Goal: Task Accomplishment & Management: Manage account settings

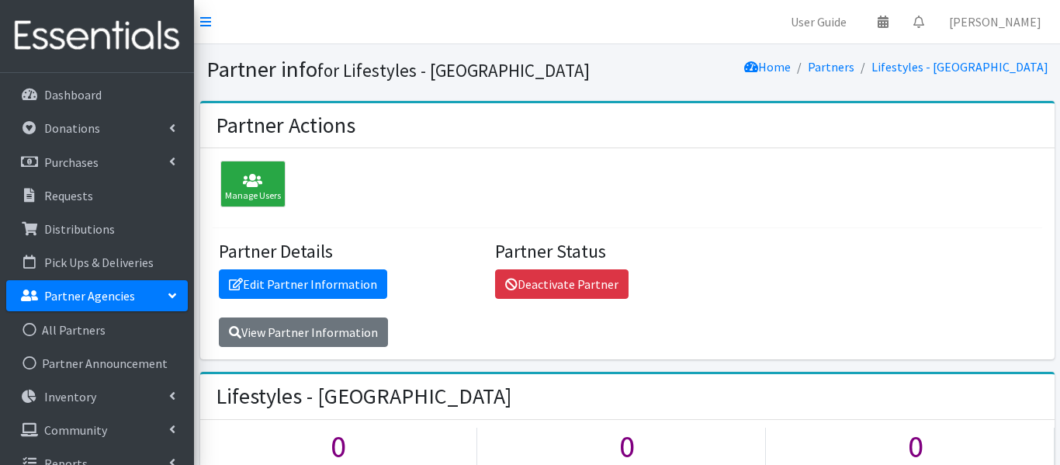
scroll to position [1116, 0]
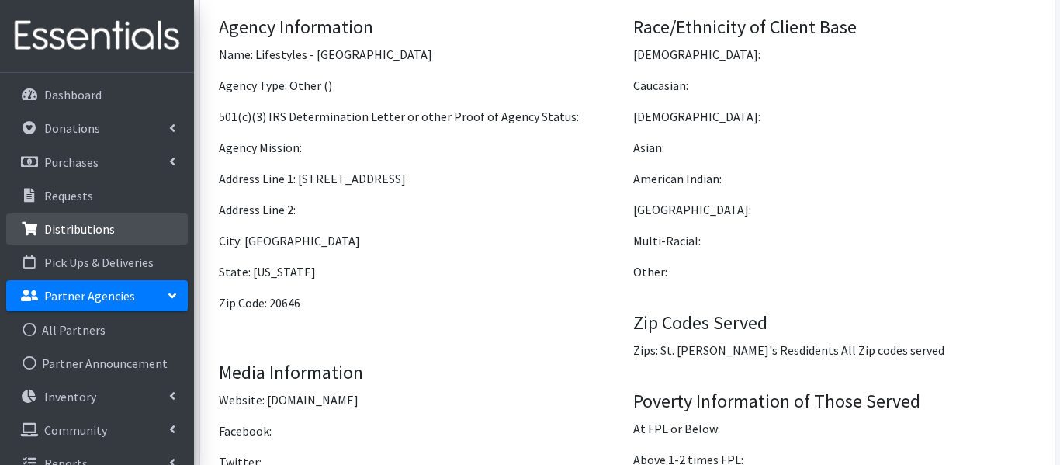
click at [72, 235] on p "Distributions" at bounding box center [79, 229] width 71 height 16
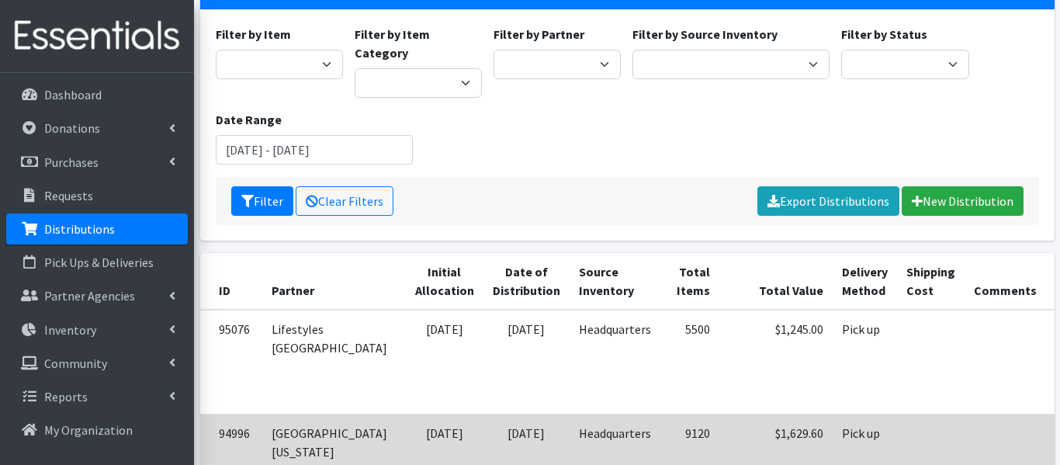
scroll to position [0, 43]
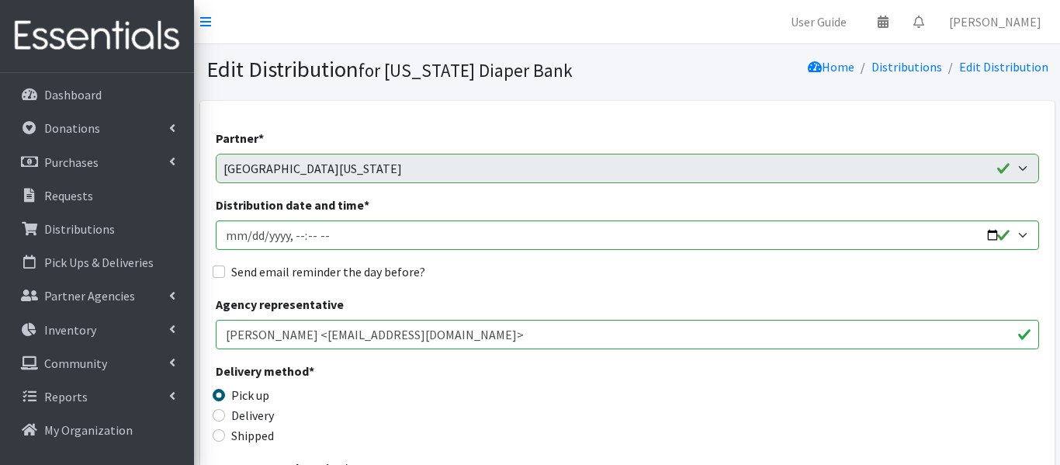
scroll to position [444, 0]
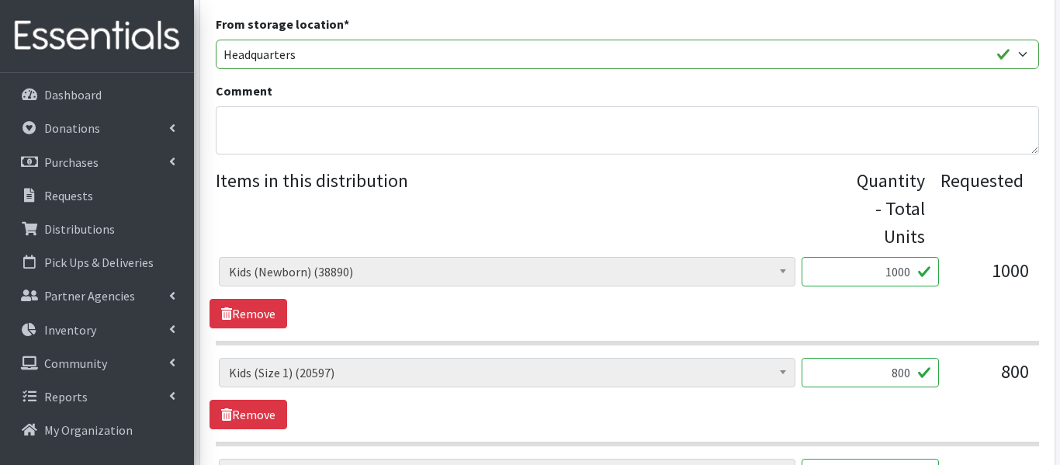
click at [899, 265] on input "1000" at bounding box center [869, 271] width 137 height 29
type input "600"
click at [895, 372] on input "800" at bounding box center [869, 372] width 137 height 29
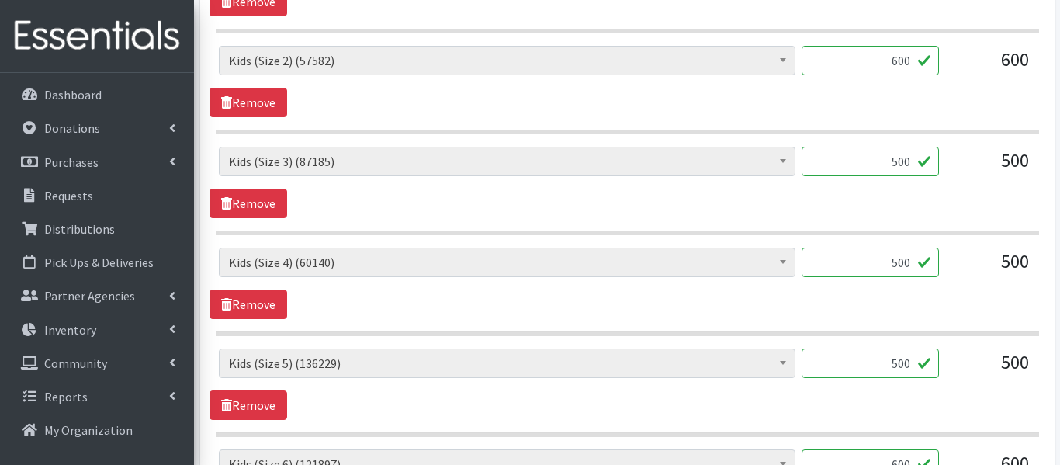
scroll to position [870, 0]
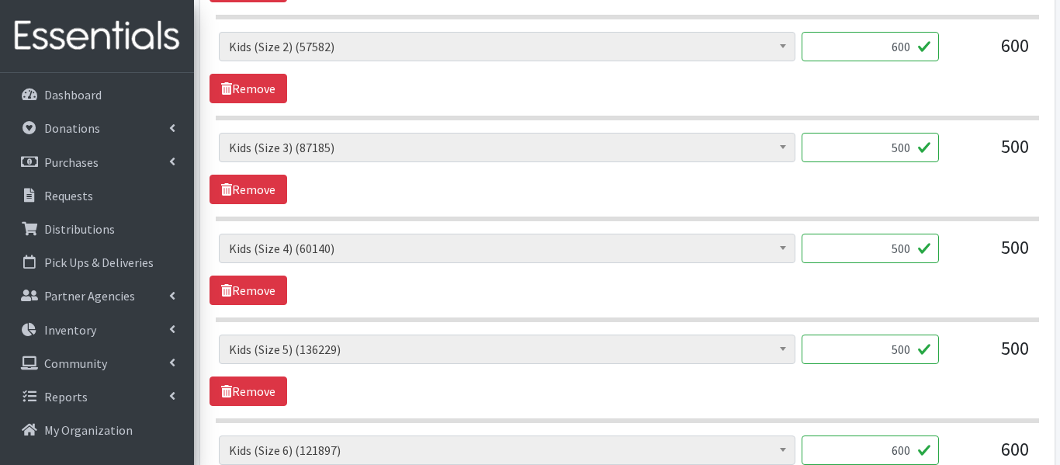
type input "600"
click at [899, 46] on input "600" at bounding box center [869, 46] width 137 height 29
type input "300"
click at [900, 147] on input "500" at bounding box center [869, 147] width 137 height 29
type input "300"
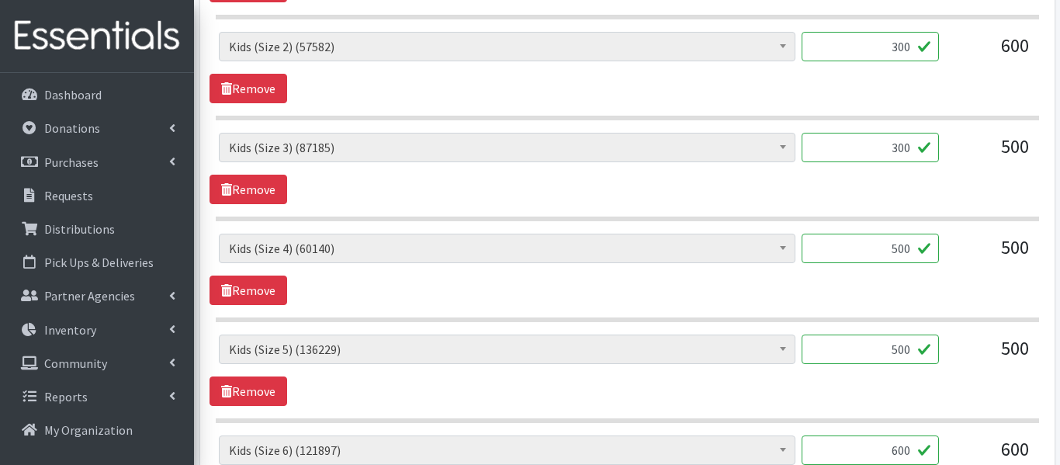
click at [901, 248] on input "500" at bounding box center [869, 247] width 137 height 29
type input "300"
click at [899, 341] on input "500" at bounding box center [869, 348] width 137 height 29
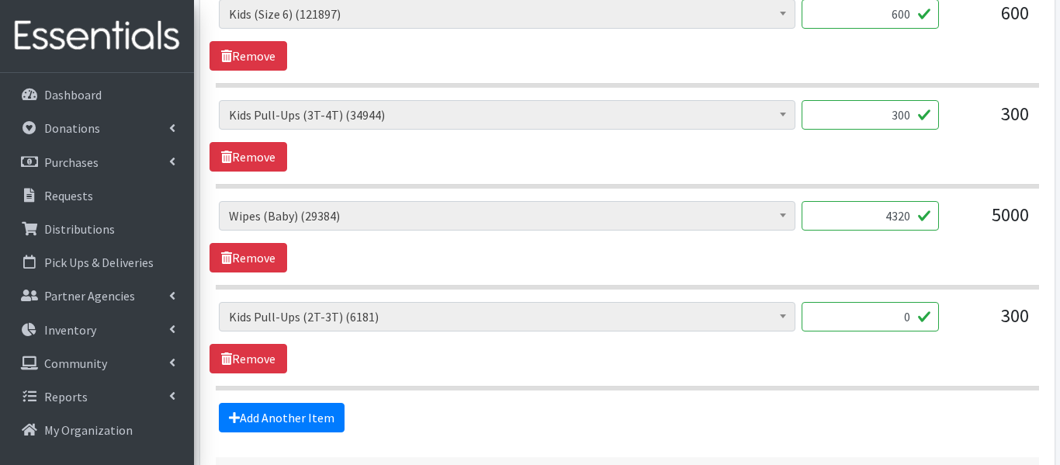
scroll to position [1309, 0]
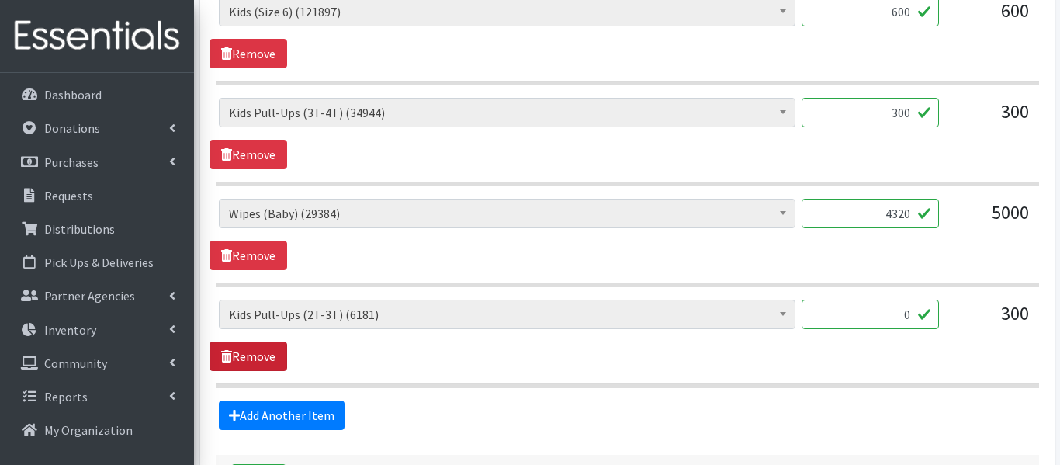
type input "300"
click at [256, 365] on link "Remove" at bounding box center [248, 355] width 78 height 29
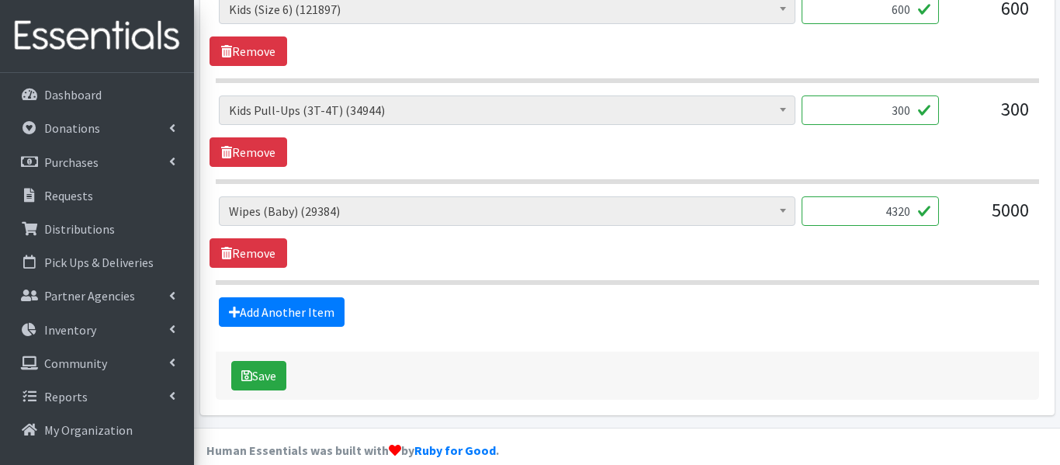
scroll to position [1332, 0]
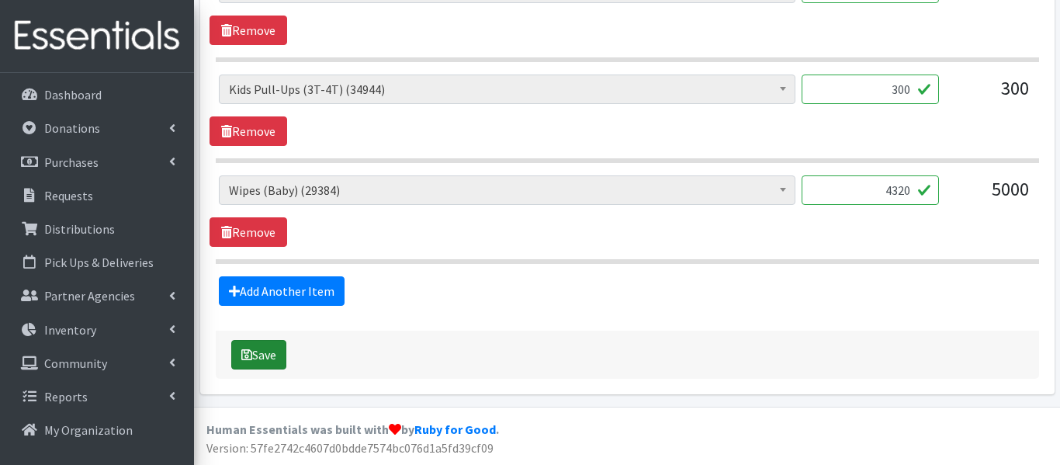
click at [240, 345] on button "Save" at bounding box center [258, 354] width 55 height 29
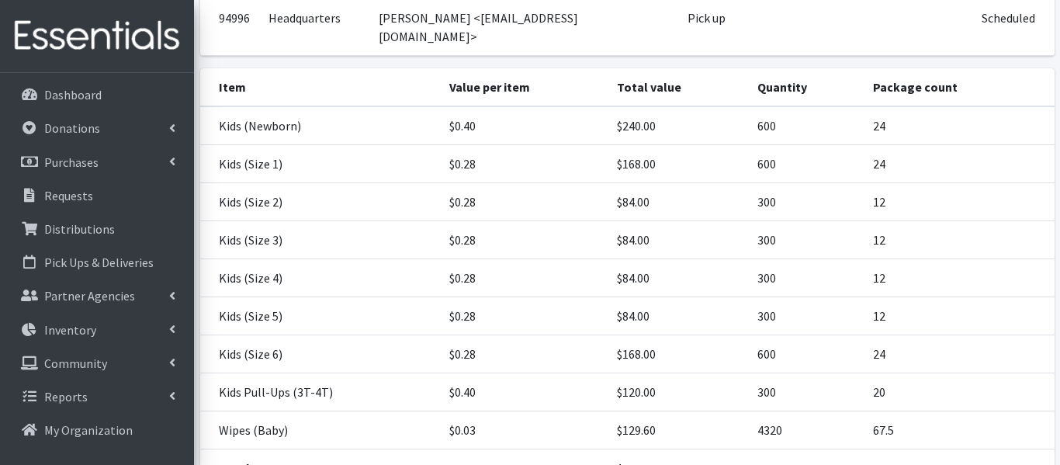
scroll to position [264, 0]
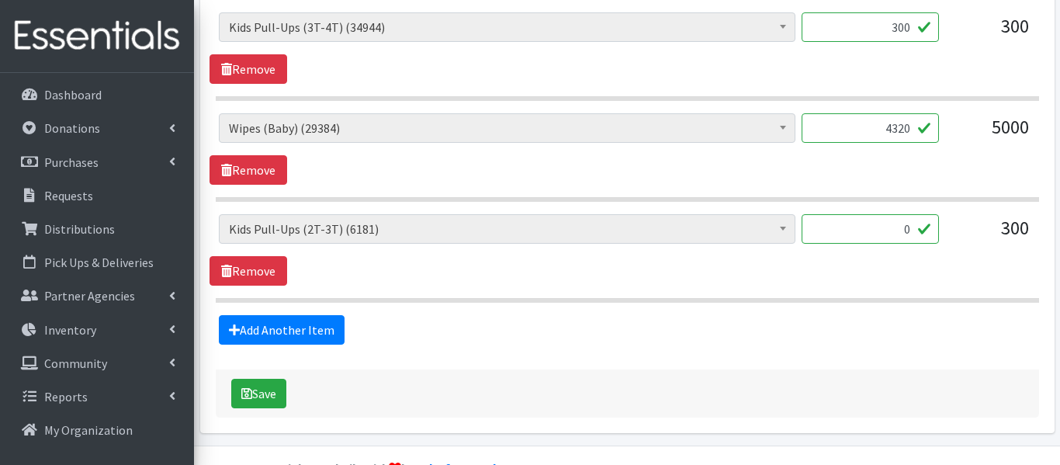
scroll to position [1433, 0]
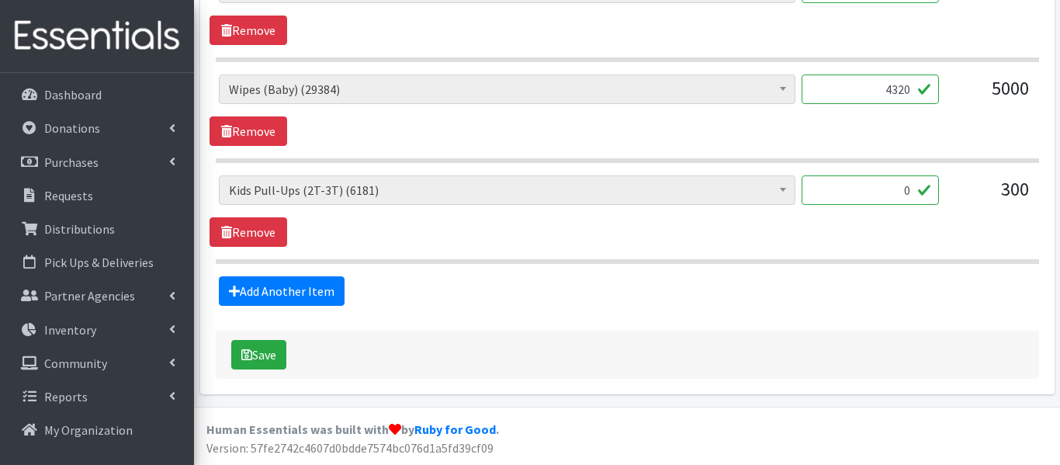
click at [904, 91] on input "4320" at bounding box center [869, 88] width 137 height 29
type input "2880"
click at [268, 224] on link "Remove" at bounding box center [248, 231] width 78 height 29
click at [261, 357] on button "Save" at bounding box center [258, 354] width 55 height 29
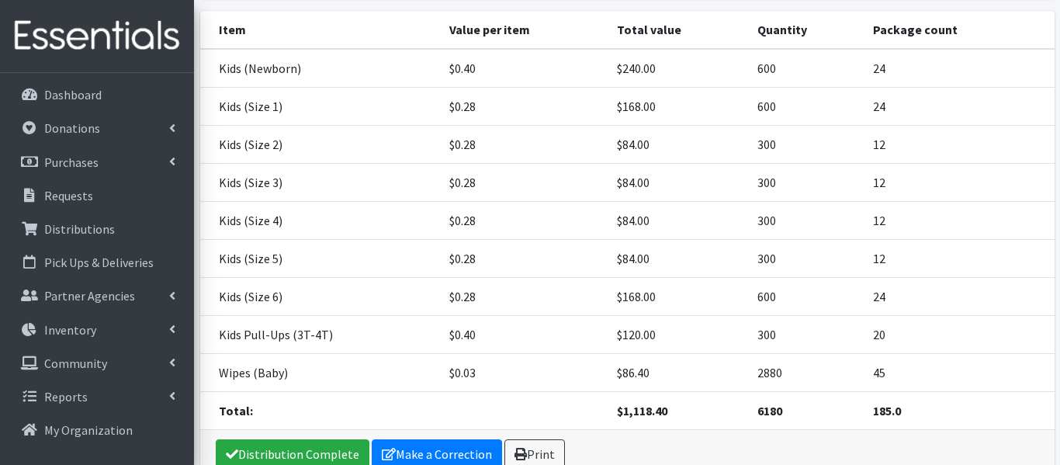
scroll to position [341, 0]
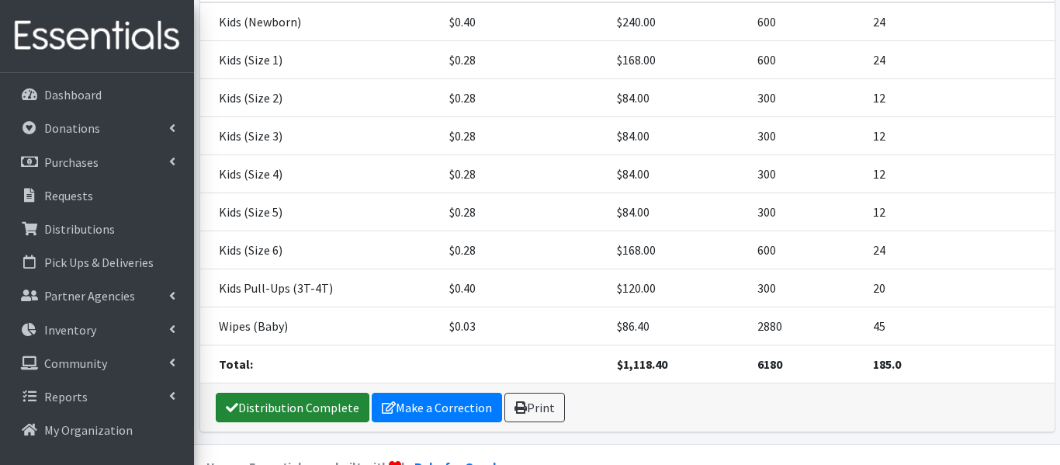
click at [261, 392] on link "Distribution Complete" at bounding box center [293, 406] width 154 height 29
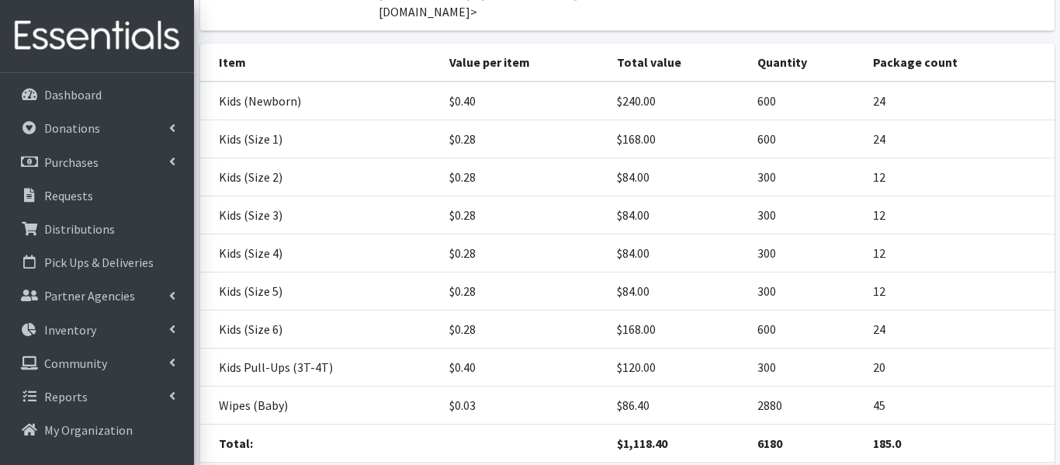
scroll to position [263, 0]
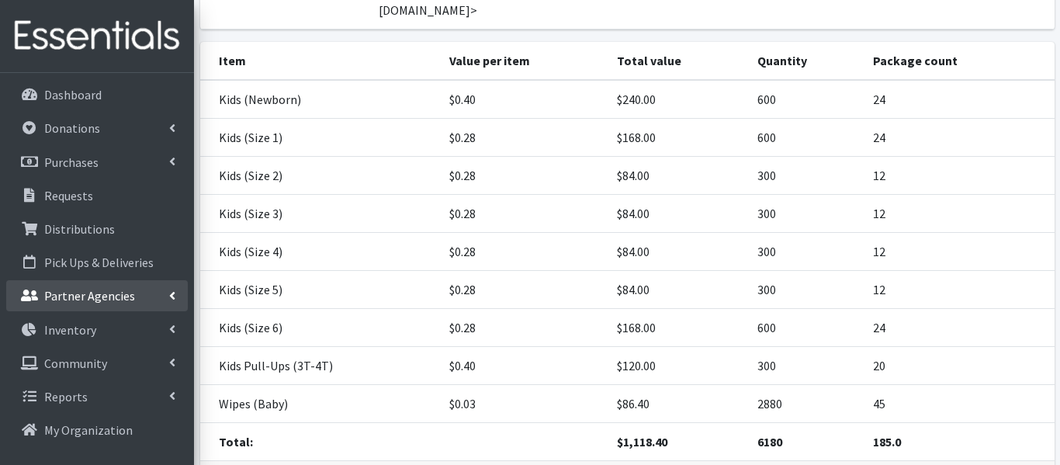
click at [93, 303] on p "Partner Agencies" at bounding box center [89, 296] width 91 height 16
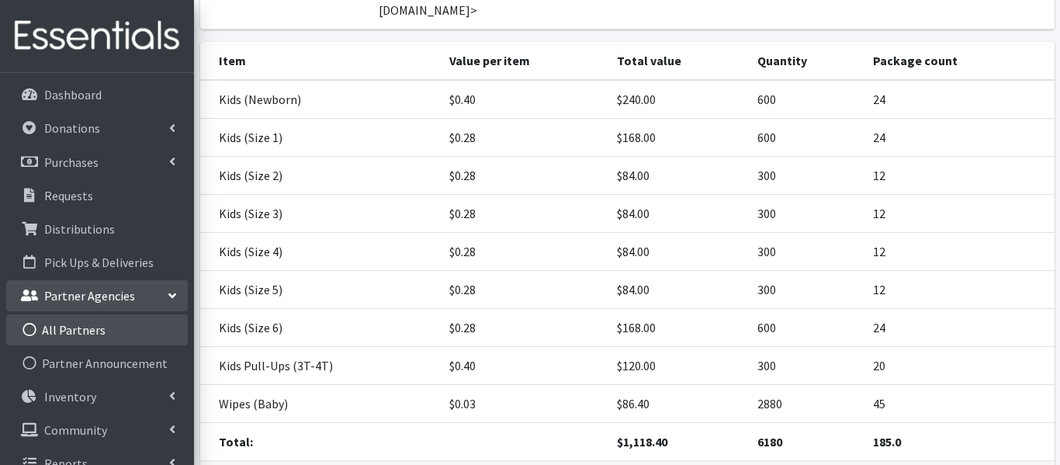
click at [114, 339] on link "All Partners" at bounding box center [97, 329] width 182 height 31
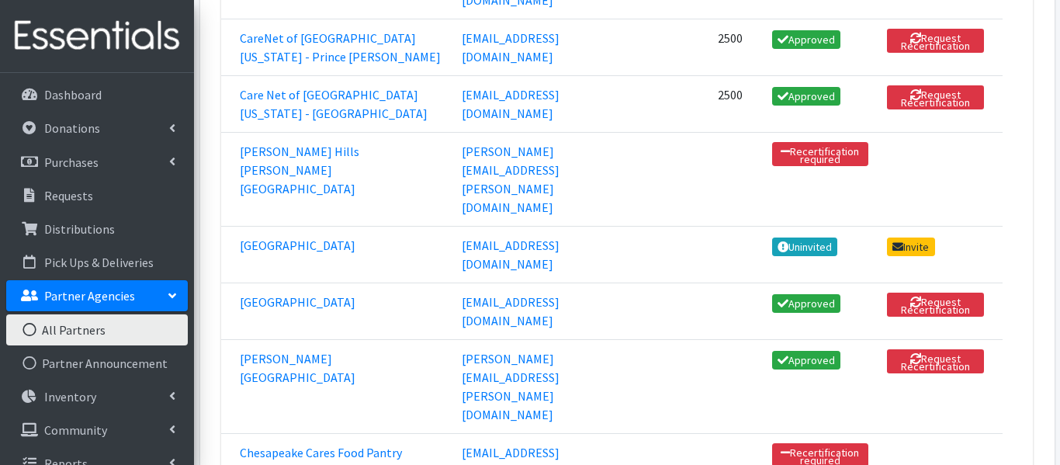
scroll to position [569, 0]
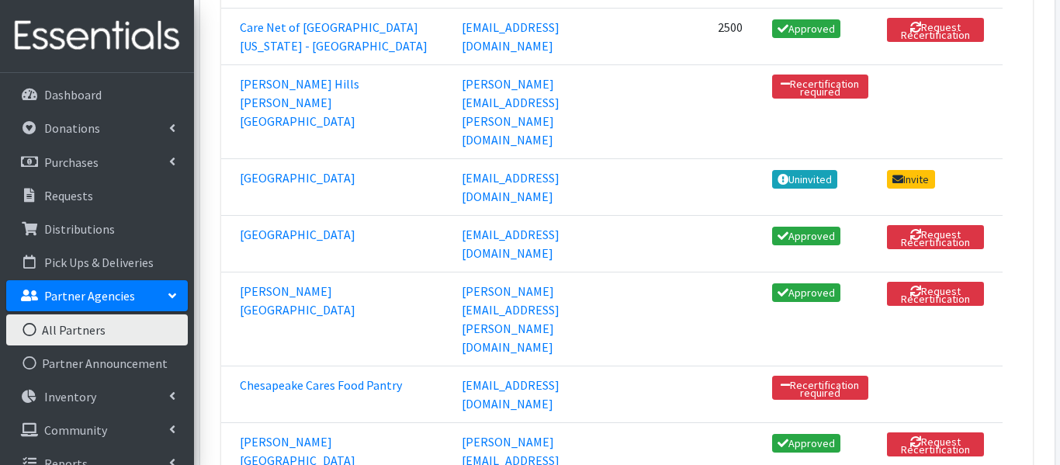
scroll to position [1037, 0]
